Goal: Transaction & Acquisition: Purchase product/service

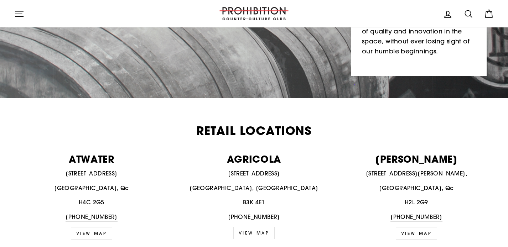
scroll to position [184, 0]
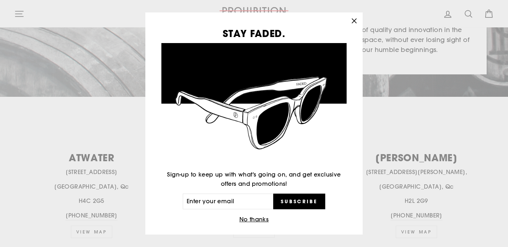
click at [356, 21] on icon "button" at bounding box center [354, 21] width 10 height 10
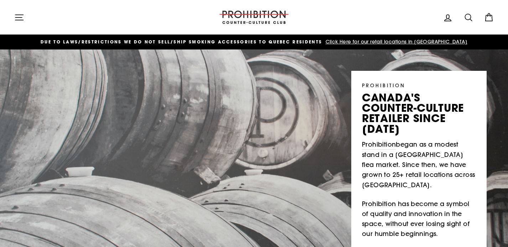
scroll to position [0, 0]
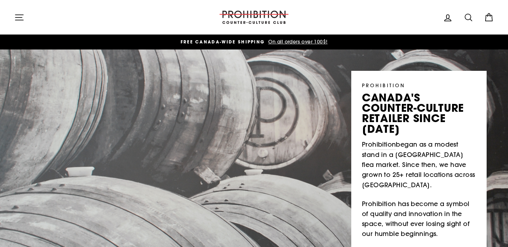
click at [20, 20] on icon "button" at bounding box center [19, 17] width 10 height 10
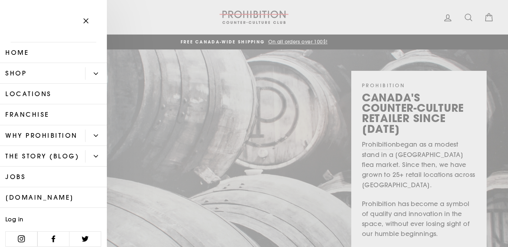
click at [94, 71] on button "Primary" at bounding box center [96, 73] width 22 height 12
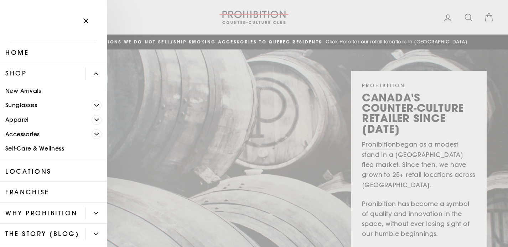
click at [93, 135] on span "Primary" at bounding box center [97, 134] width 10 height 10
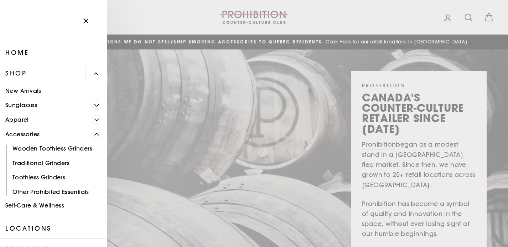
click at [63, 189] on link "Other Prohibited Essentials" at bounding box center [53, 192] width 107 height 15
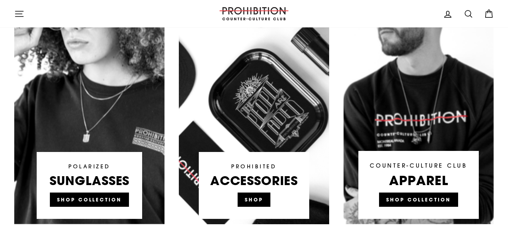
scroll to position [468, 0]
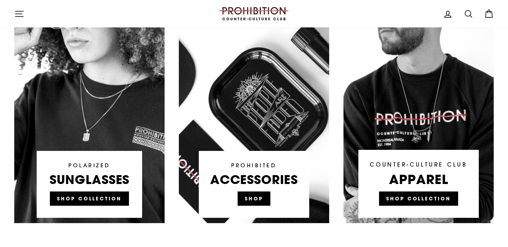
click at [258, 198] on link at bounding box center [254, 88] width 150 height 271
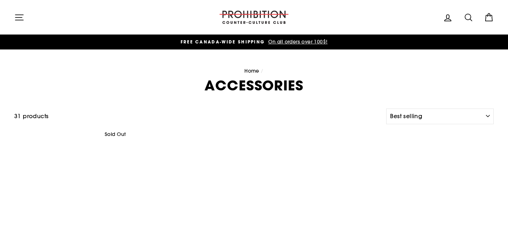
select select "best-selling"
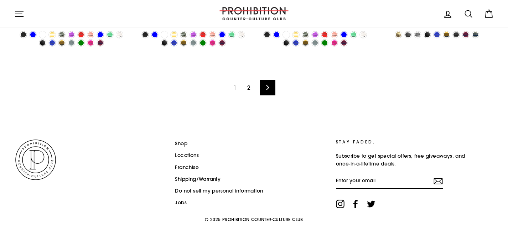
scroll to position [1235, 0]
click at [249, 84] on link "2" at bounding box center [249, 87] width 12 height 11
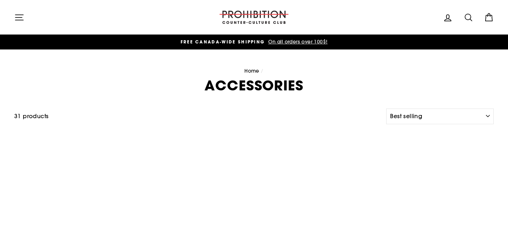
select select "best-selling"
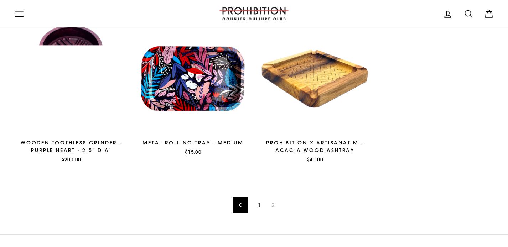
scroll to position [108, 0]
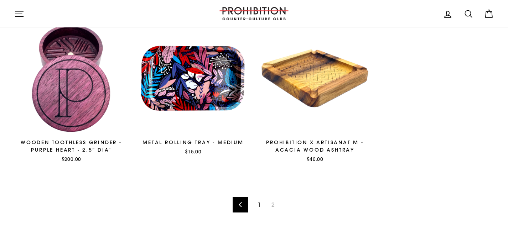
click at [258, 205] on link "1" at bounding box center [259, 204] width 12 height 11
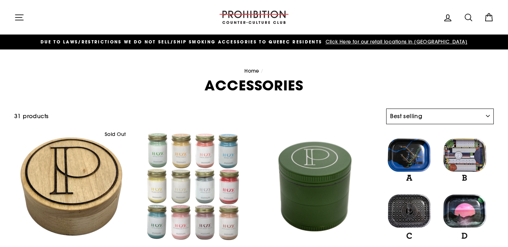
click at [407, 117] on select "Sort Featured Best selling Alphabetically, A-Z Alphabetically, Z-A Price, low t…" at bounding box center [440, 117] width 108 height 16
select select "price-ascending"
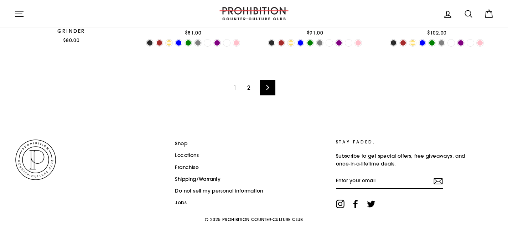
scroll to position [1235, 0]
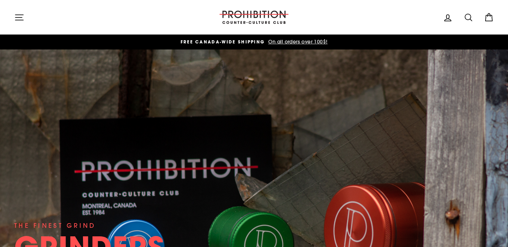
click at [469, 19] on icon at bounding box center [469, 17] width 10 height 10
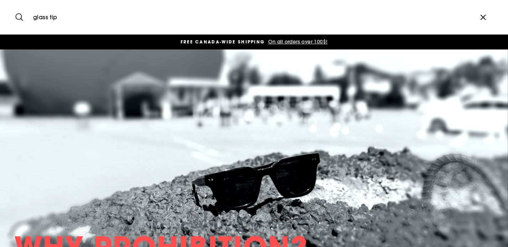
type input "glass tip"
click at [22, 17] on button "Search" at bounding box center [21, 17] width 15 height 24
